Goal: Task Accomplishment & Management: Manage account settings

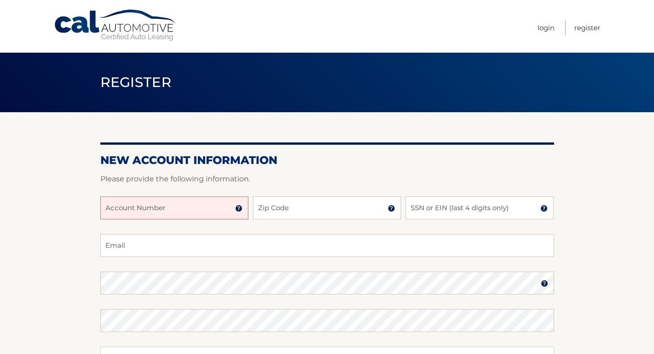
click at [203, 206] on input "Account Number" at bounding box center [174, 208] width 148 height 23
type input "44456017230"
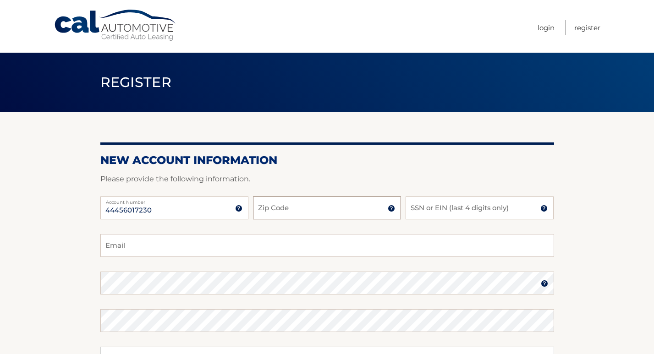
click at [288, 213] on input "Zip Code" at bounding box center [327, 208] width 148 height 23
type input "11010"
type input "andrew_ris@yahoo.com"
click at [437, 211] on input "SSN or EIN (last 4 digits only)" at bounding box center [480, 208] width 148 height 23
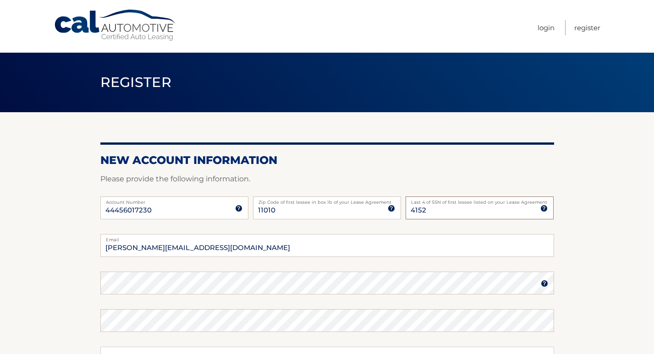
type input "4152"
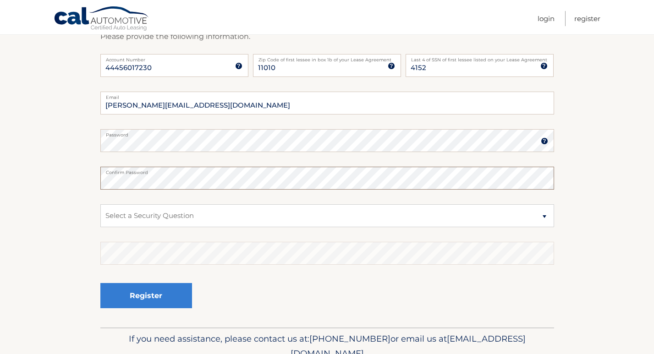
scroll to position [186, 0]
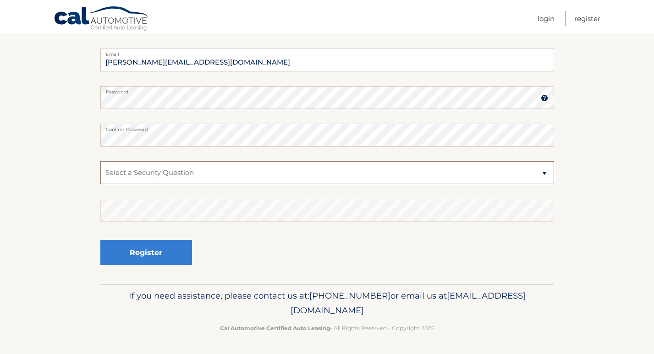
click at [202, 174] on select "Select a Security Question What was the name of your elementary school? What is…" at bounding box center [327, 172] width 454 height 23
select select "2"
click at [100, 161] on select "Select a Security Question What was the name of your elementary school? What is…" at bounding box center [327, 172] width 454 height 23
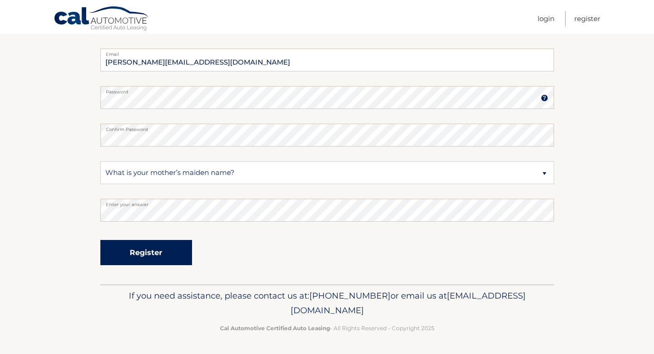
click at [154, 252] on button "Register" at bounding box center [146, 252] width 92 height 25
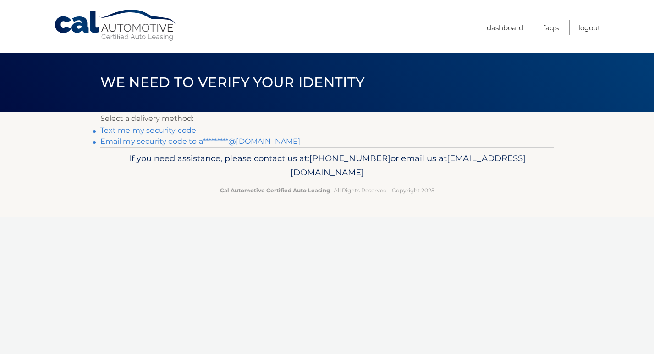
click at [175, 132] on link "Text me my security code" at bounding box center [148, 130] width 96 height 9
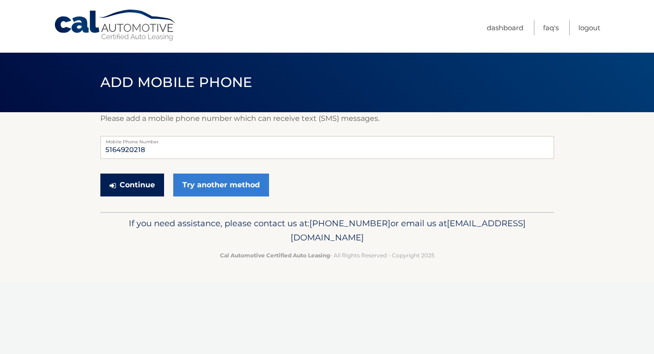
click at [152, 192] on button "Continue" at bounding box center [132, 185] width 64 height 23
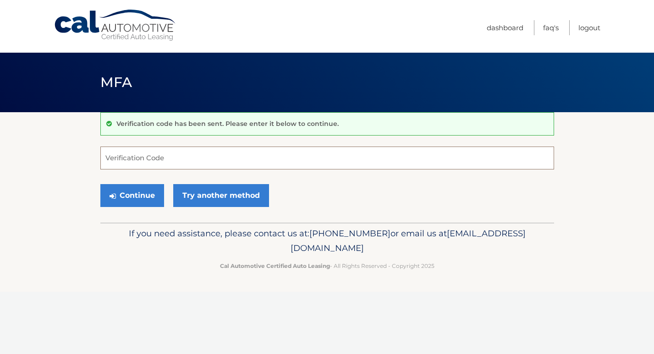
click at [155, 160] on input "Verification Code" at bounding box center [327, 158] width 454 height 23
type input "838681"
click at [134, 194] on button "Continue" at bounding box center [132, 195] width 64 height 23
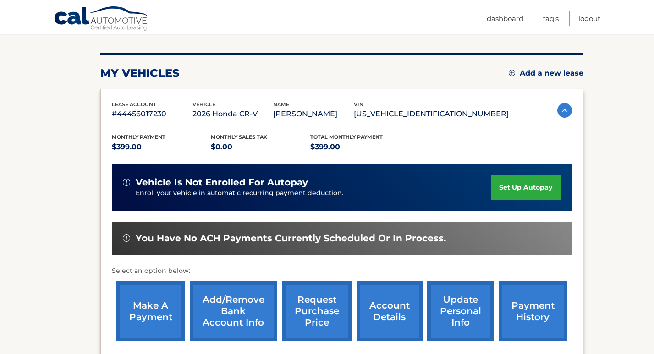
scroll to position [102, 0]
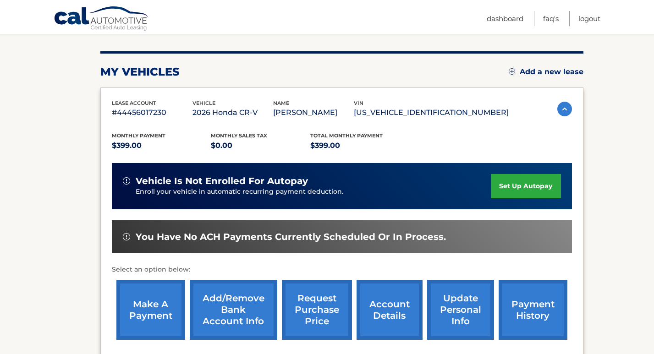
click at [523, 187] on link "set up autopay" at bounding box center [526, 186] width 70 height 24
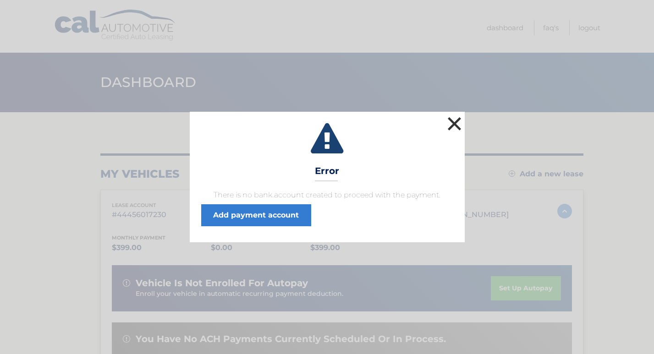
click at [455, 120] on button "×" at bounding box center [455, 124] width 18 height 18
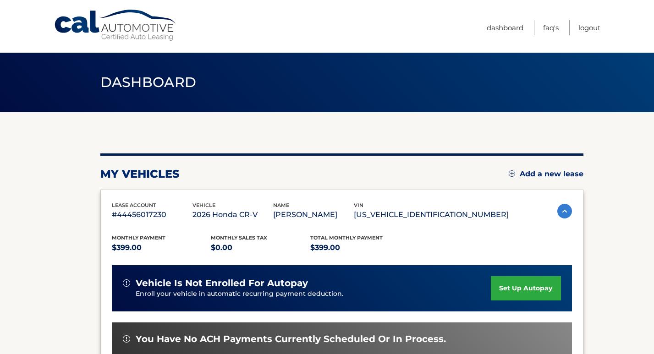
click at [531, 293] on link "set up autopay" at bounding box center [526, 289] width 70 height 24
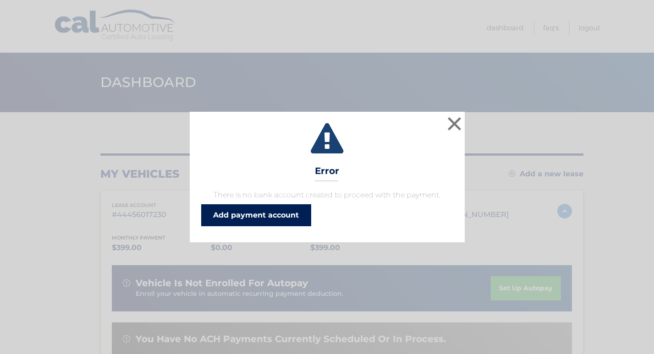
click at [255, 213] on link "Add payment account" at bounding box center [256, 216] width 110 height 22
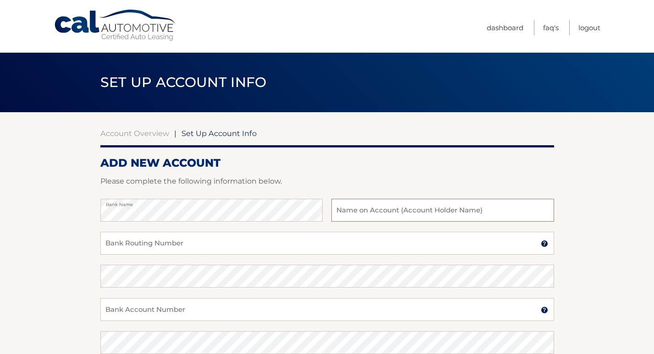
click at [383, 212] on input "text" at bounding box center [443, 210] width 222 height 23
type input "[PERSON_NAME]"
click at [252, 246] on input "Bank Routing Number" at bounding box center [327, 243] width 454 height 23
type input "021000021"
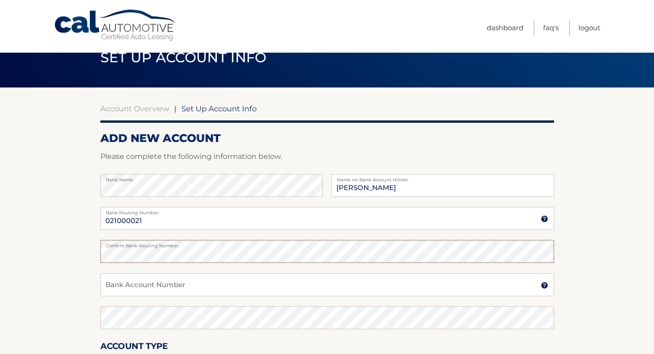
scroll to position [28, 0]
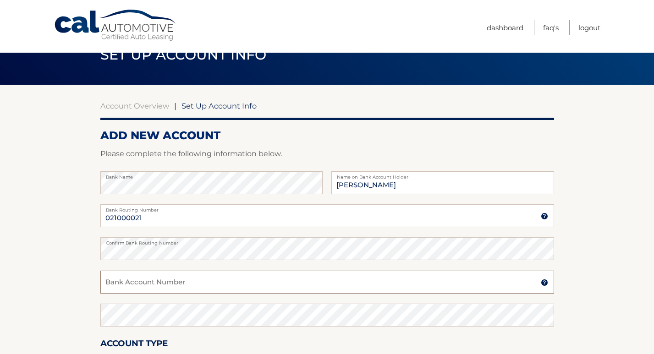
click at [177, 277] on input "Bank Account Number" at bounding box center [327, 282] width 454 height 23
click at [21, 257] on section "Account Overview | Set Up Account Info ADD NEW ACCOUNT Please complete the foll…" at bounding box center [327, 260] width 654 height 350
click at [149, 281] on input "Bank Account Number" at bounding box center [327, 282] width 454 height 23
type input "915350362"
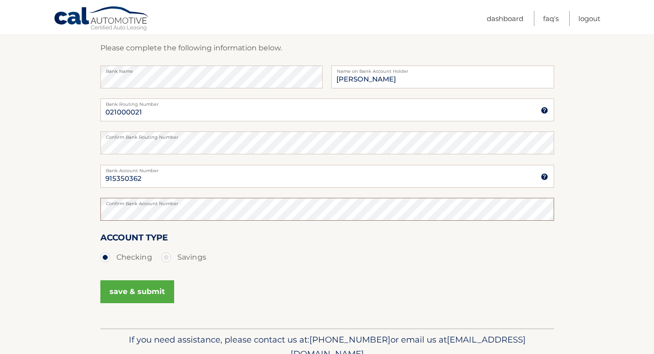
scroll to position [177, 0]
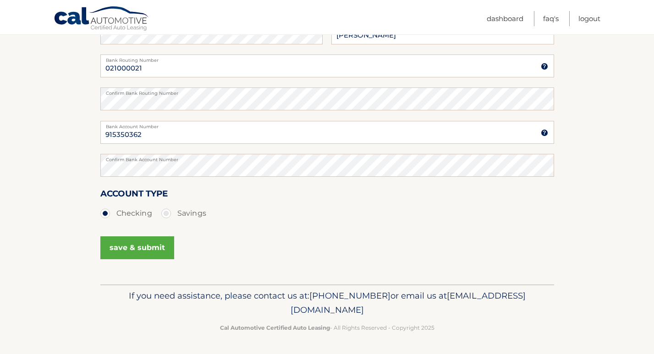
click at [161, 255] on button "save & submit" at bounding box center [137, 248] width 74 height 23
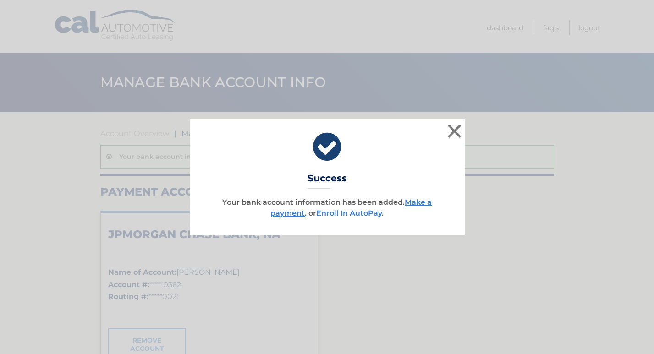
click at [367, 211] on link "Enroll In AutoPay" at bounding box center [349, 213] width 66 height 9
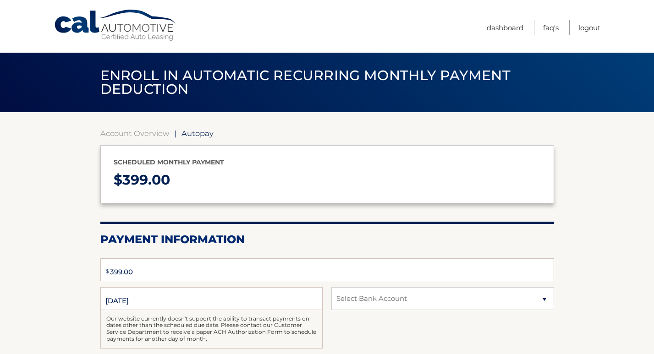
type input "399"
select select "Y2VmY2I2YWYtMTM0Ny00MWIxLTg2ZTgtNzZjYzZiYjE0ZGUz"
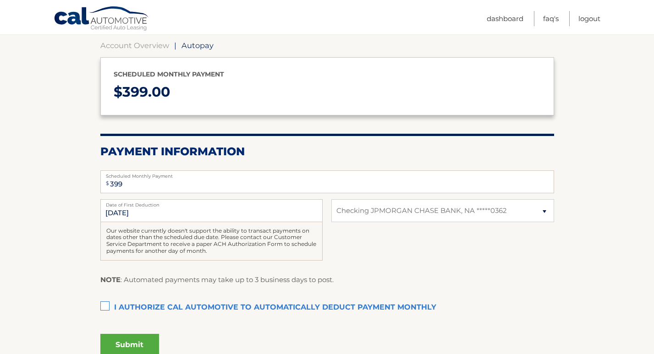
scroll to position [89, 0]
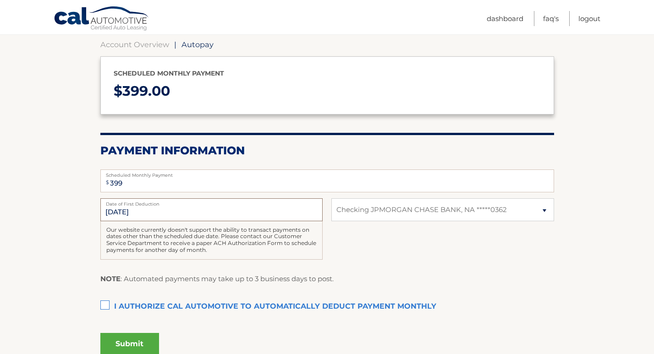
click at [135, 211] on input "11/5/2025" at bounding box center [211, 210] width 222 height 23
click at [106, 303] on label "I authorize cal automotive to automatically deduct payment monthly This checkbo…" at bounding box center [327, 307] width 454 height 18
click at [0, 0] on input "I authorize cal automotive to automatically deduct payment monthly This checkbo…" at bounding box center [0, 0] width 0 height 0
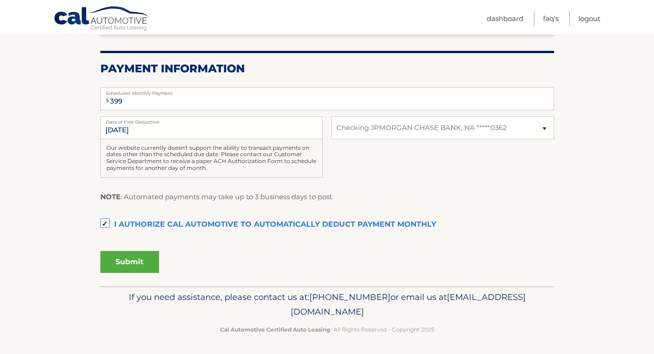
scroll to position [172, 0]
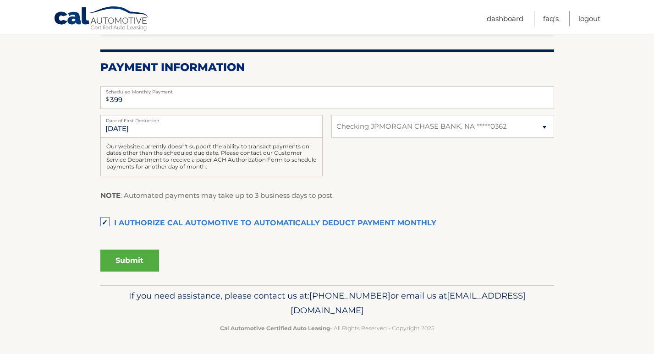
click at [129, 255] on button "Submit" at bounding box center [129, 261] width 59 height 22
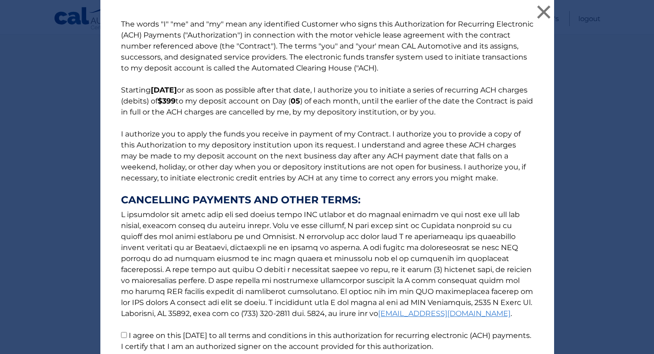
scroll to position [78, 0]
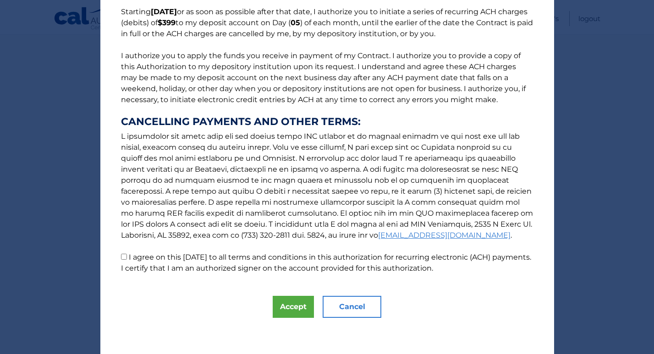
click at [123, 258] on input "I agree on this 10/06/2025 to all terms and conditions in this authorization fo…" at bounding box center [124, 257] width 6 height 6
checkbox input "true"
click at [295, 311] on button "Accept" at bounding box center [293, 307] width 41 height 22
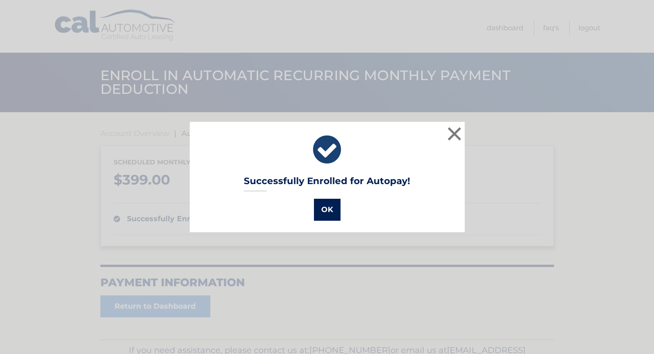
click at [324, 209] on button "OK" at bounding box center [327, 210] width 27 height 22
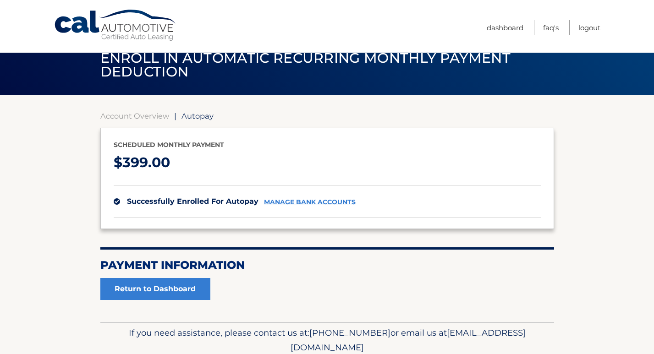
scroll to position [55, 0]
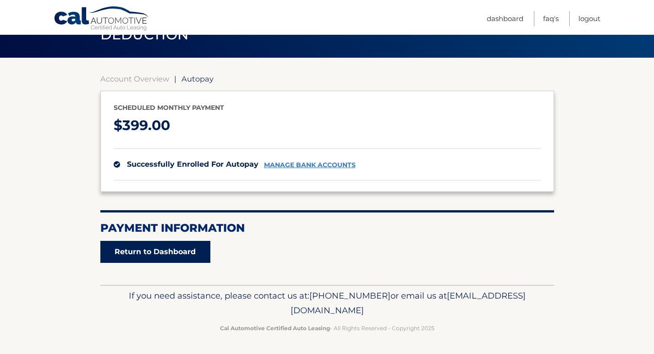
click at [168, 257] on link "Return to Dashboard" at bounding box center [155, 252] width 110 height 22
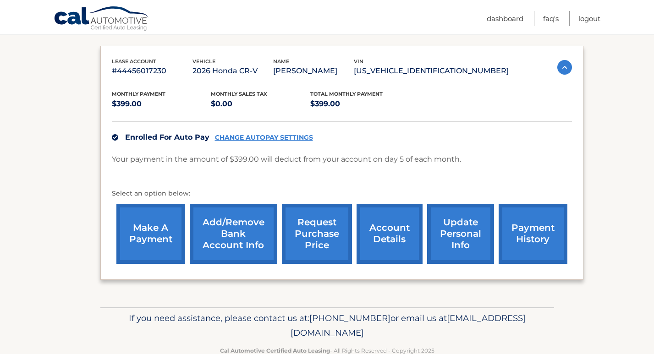
scroll to position [142, 0]
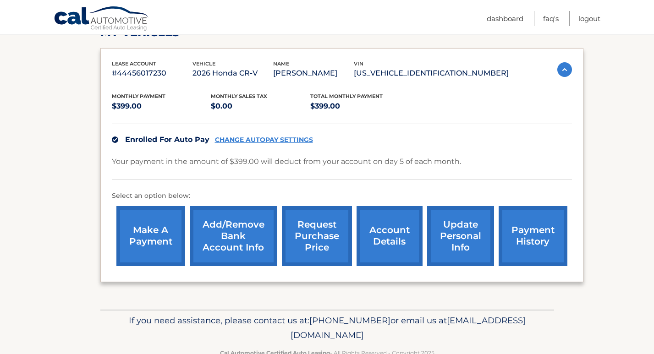
click at [390, 246] on link "account details" at bounding box center [390, 236] width 66 height 60
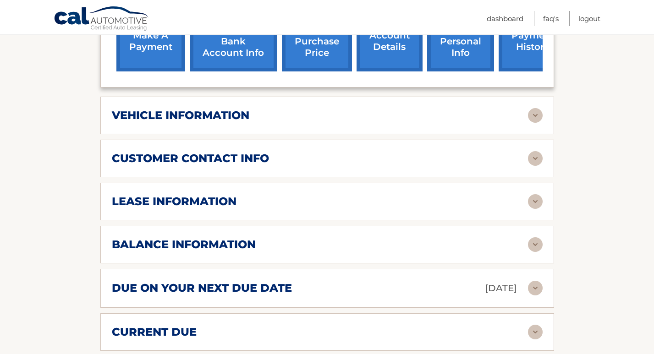
scroll to position [362, 0]
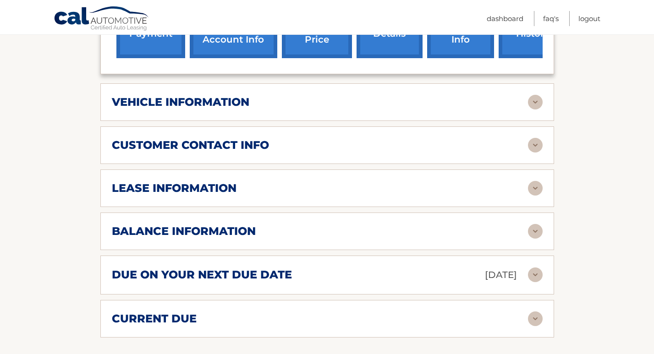
click at [537, 277] on img at bounding box center [535, 275] width 15 height 15
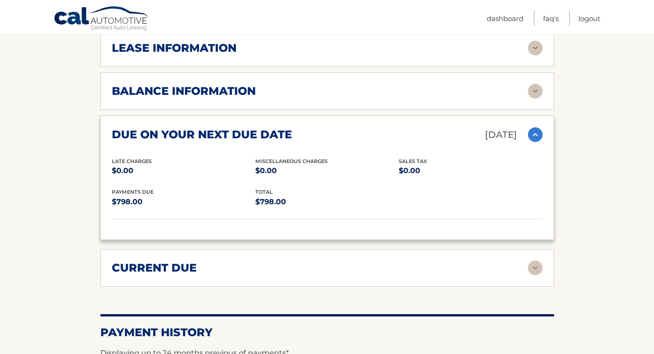
scroll to position [502, 0]
click at [338, 271] on div "current due" at bounding box center [320, 269] width 416 height 14
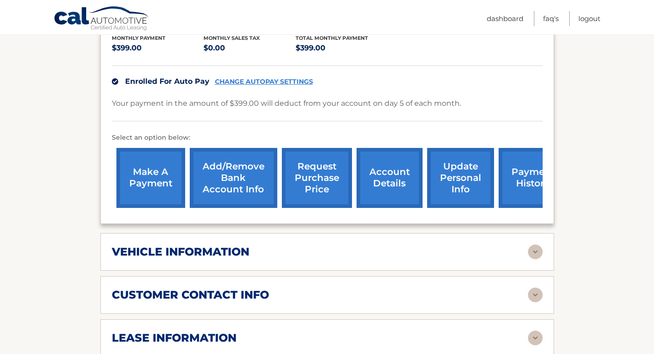
scroll to position [106, 0]
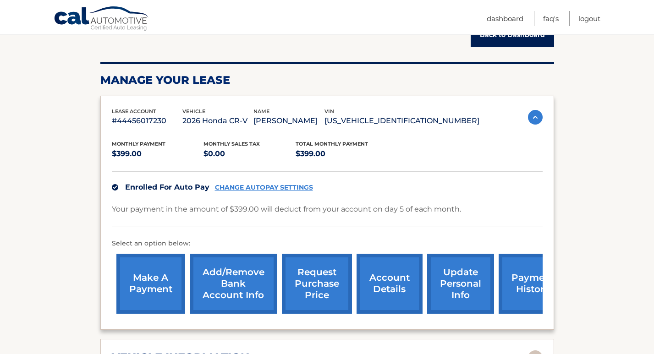
click at [133, 282] on link "make a payment" at bounding box center [150, 284] width 69 height 60
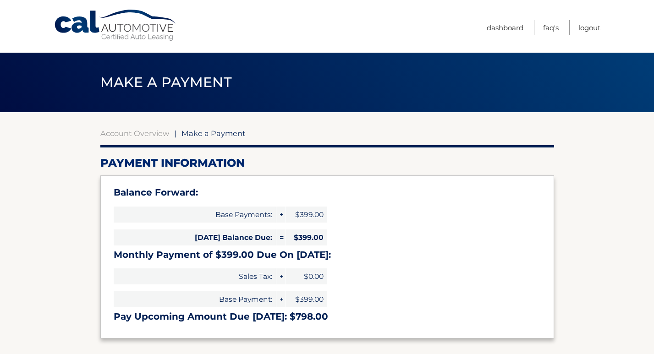
select select "Y2VmY2I2YWYtMTM0Ny00MWIxLTg2ZTgtNzZjYzZiYjE0ZGUz"
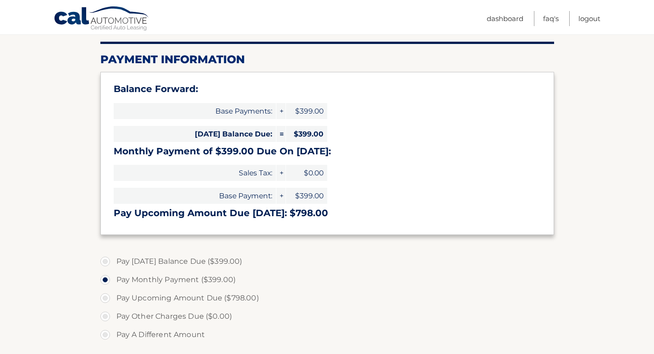
scroll to position [111, 0]
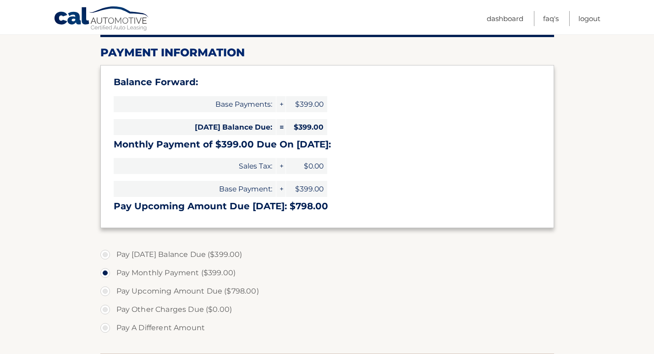
click at [102, 253] on label "Pay [DATE] Balance Due ($399.00)" at bounding box center [327, 255] width 454 height 18
click at [104, 253] on input "Pay [DATE] Balance Due ($399.00)" at bounding box center [108, 253] width 9 height 15
radio input "true"
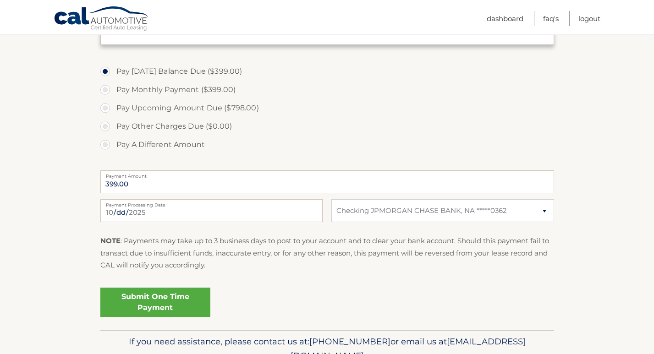
scroll to position [340, 0]
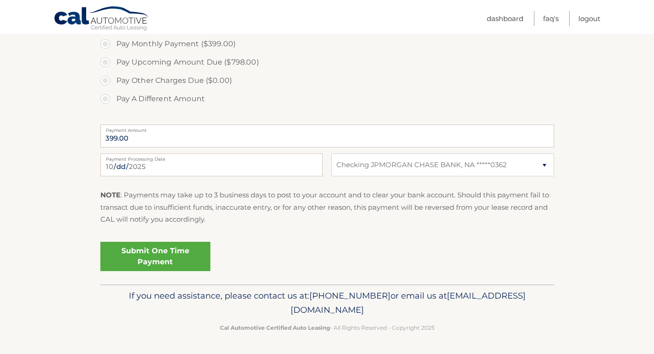
click at [180, 254] on link "Submit One Time Payment" at bounding box center [155, 256] width 110 height 29
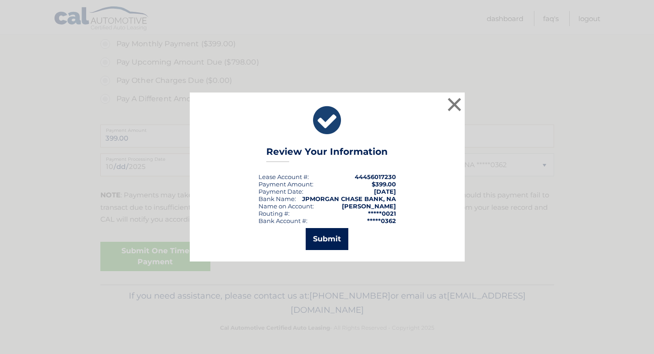
click at [331, 237] on button "Submit" at bounding box center [327, 239] width 43 height 22
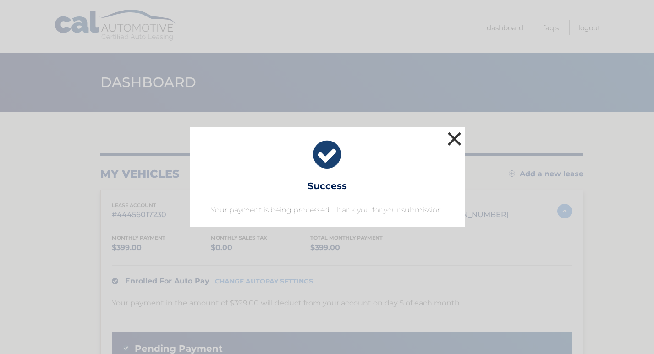
click at [455, 138] on button "×" at bounding box center [455, 139] width 18 height 18
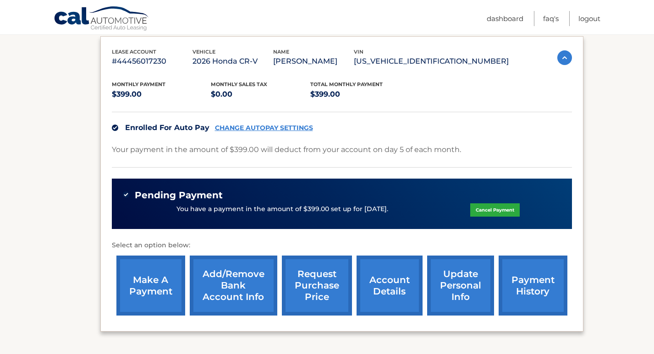
scroll to position [58, 0]
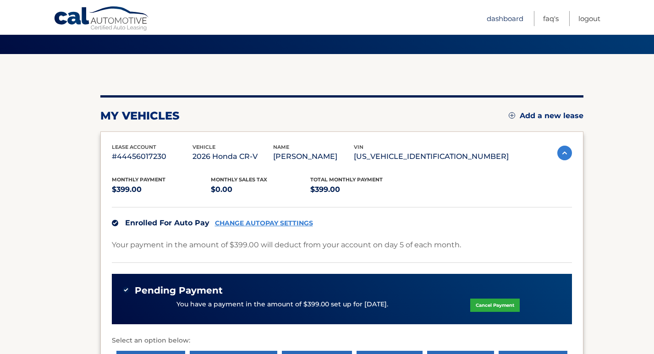
click at [498, 20] on link "Dashboard" at bounding box center [505, 18] width 37 height 15
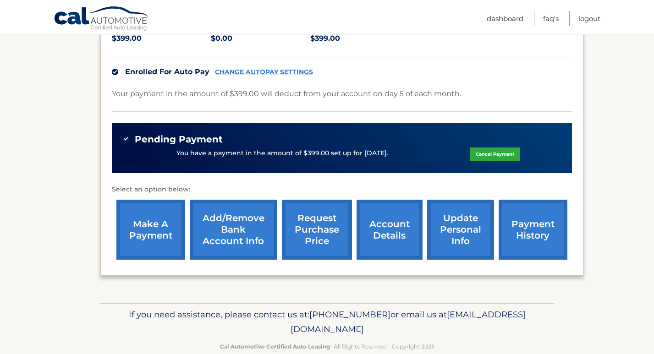
scroll to position [211, 0]
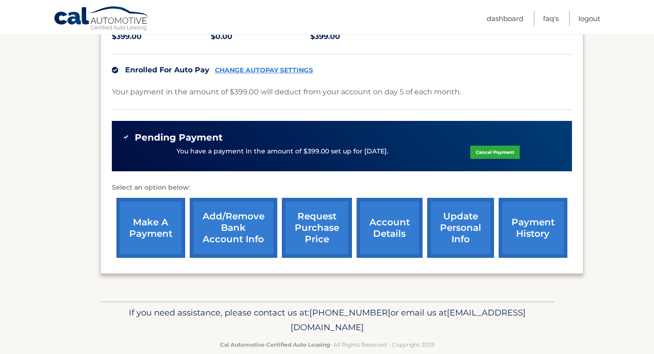
click at [523, 216] on link "payment history" at bounding box center [533, 228] width 69 height 60
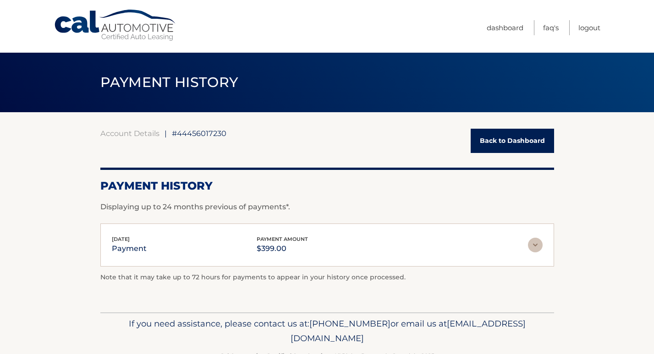
click at [491, 139] on link "Back to Dashboard" at bounding box center [512, 141] width 83 height 24
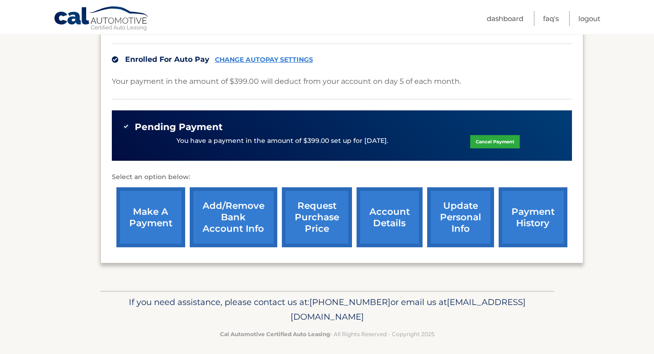
scroll to position [228, 0]
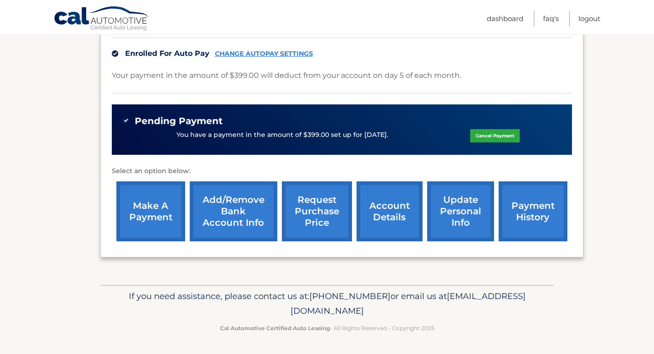
click at [386, 204] on link "account details" at bounding box center [390, 212] width 66 height 60
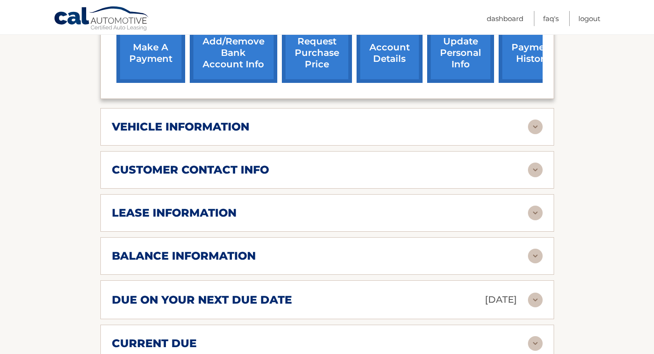
scroll to position [412, 0]
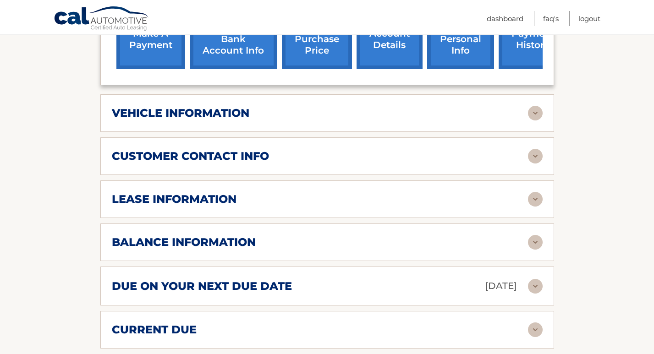
click at [226, 238] on h2 "balance information" at bounding box center [184, 243] width 144 height 14
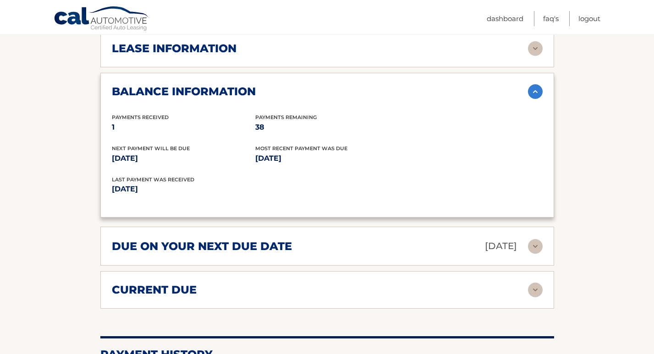
scroll to position [564, 0]
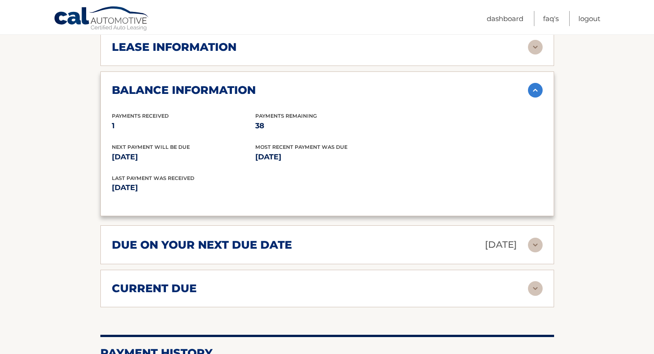
click at [216, 284] on div "current due" at bounding box center [320, 289] width 416 height 14
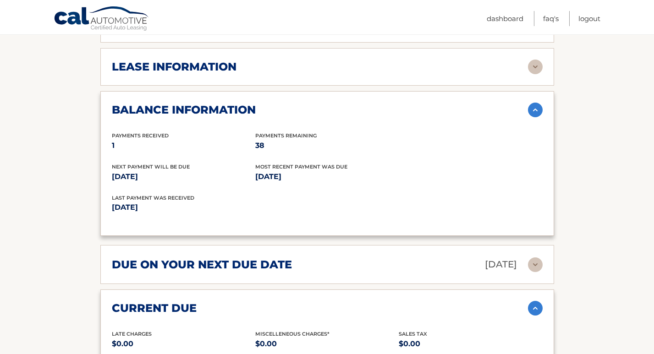
scroll to position [432, 0]
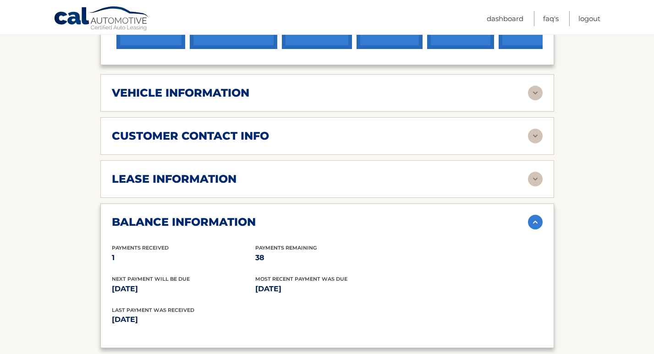
click at [197, 176] on h2 "lease information" at bounding box center [174, 179] width 125 height 14
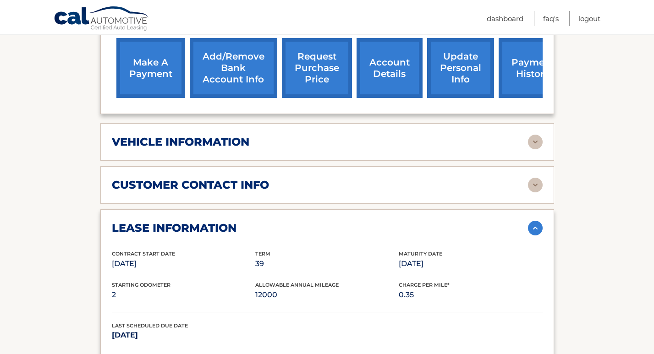
scroll to position [384, 0]
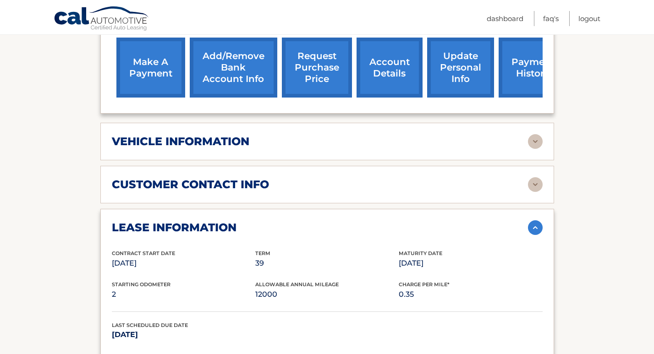
click at [247, 181] on h2 "customer contact info" at bounding box center [190, 185] width 157 height 14
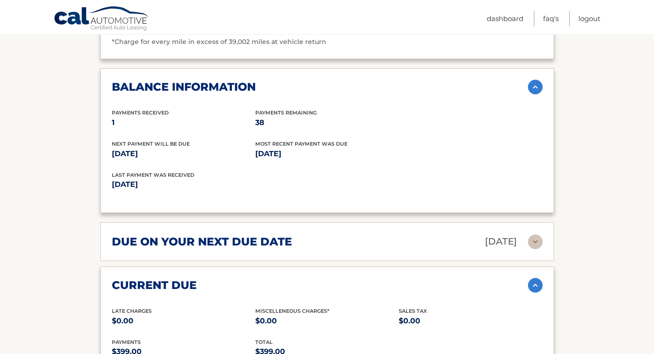
scroll to position [940, 0]
